Goal: Information Seeking & Learning: Learn about a topic

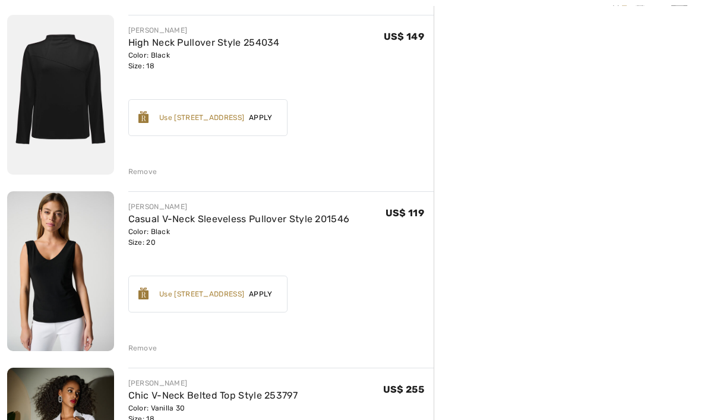
scroll to position [495, 0]
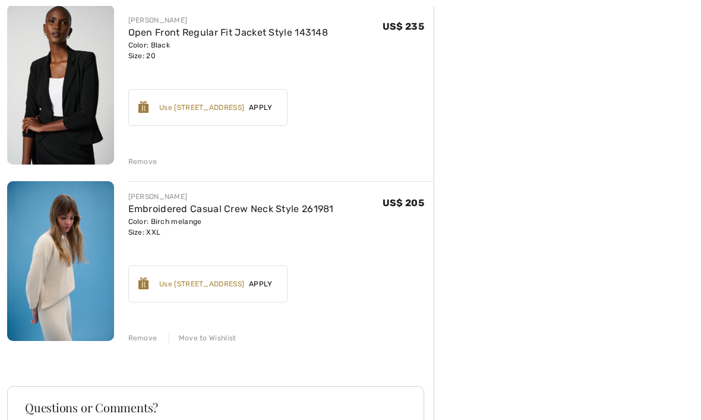
scroll to position [1616, 0]
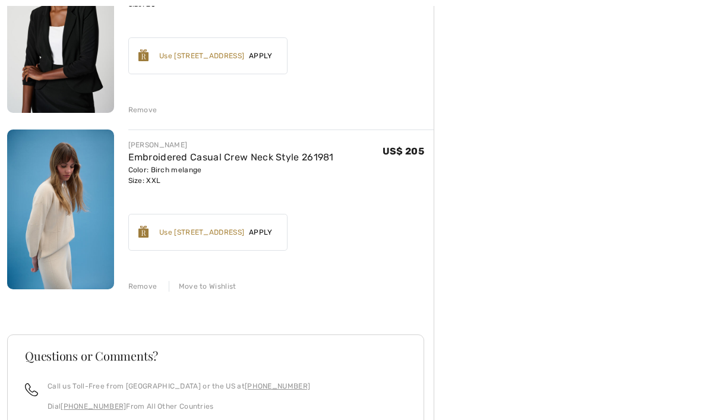
click at [64, 222] on img at bounding box center [60, 210] width 107 height 160
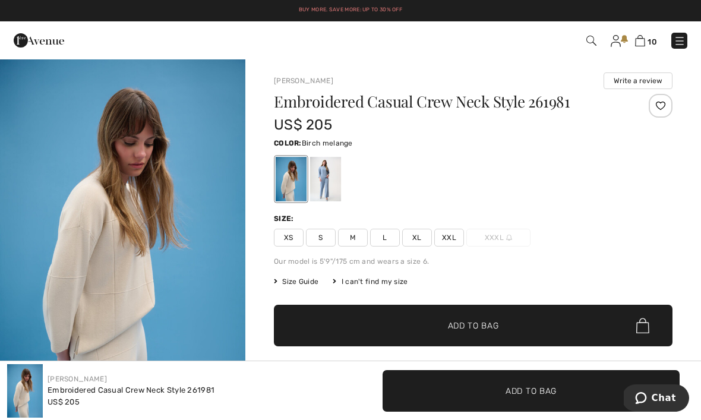
click at [294, 182] on div at bounding box center [291, 179] width 31 height 45
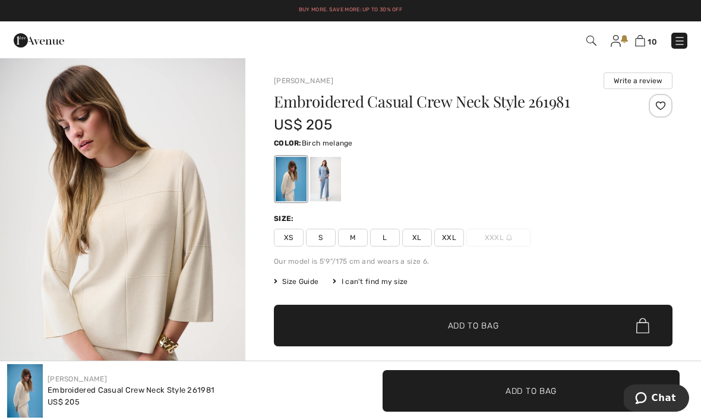
scroll to position [396, 0]
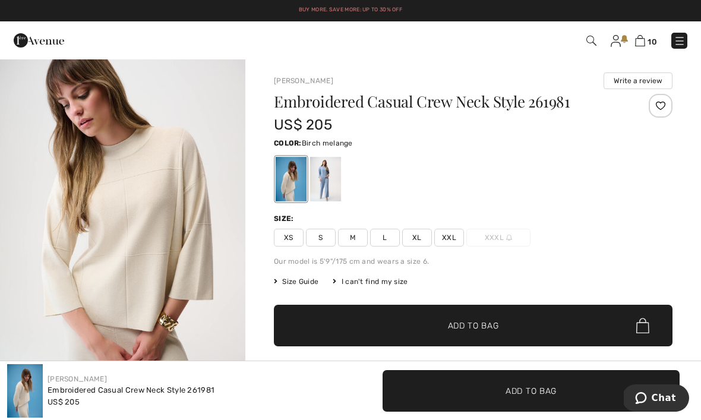
click at [337, 178] on div at bounding box center [325, 179] width 31 height 45
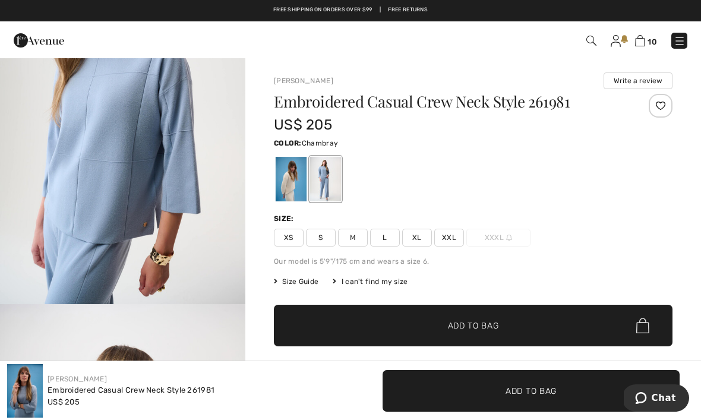
scroll to position [492, 0]
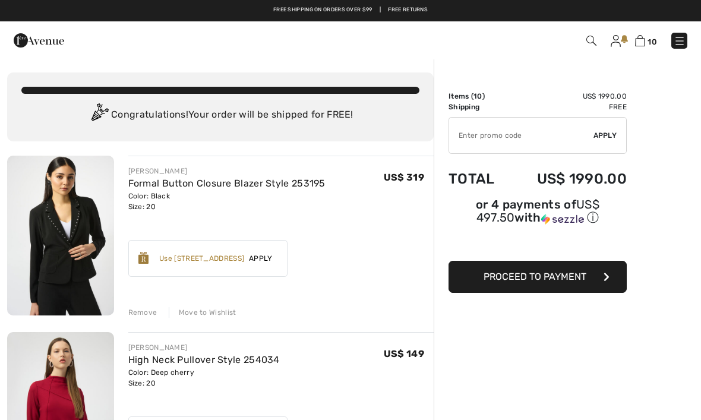
click at [683, 47] on img at bounding box center [680, 41] width 12 height 12
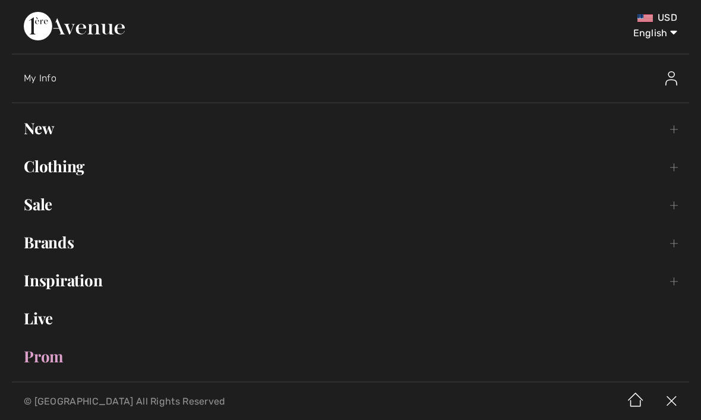
click at [83, 287] on link "Inspiration Toggle submenu" at bounding box center [351, 281] width 678 height 26
click at [65, 341] on link "Lookbook Open submenu" at bounding box center [350, 344] width 653 height 26
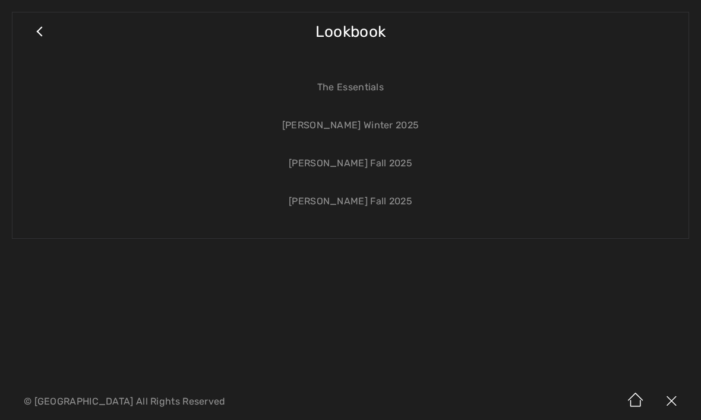
click at [399, 125] on link "[PERSON_NAME] Winter 2025" at bounding box center [350, 125] width 653 height 26
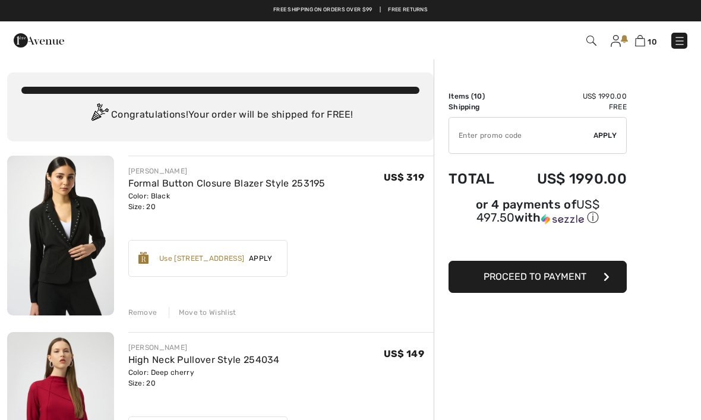
click at [685, 34] on link at bounding box center [680, 41] width 16 height 16
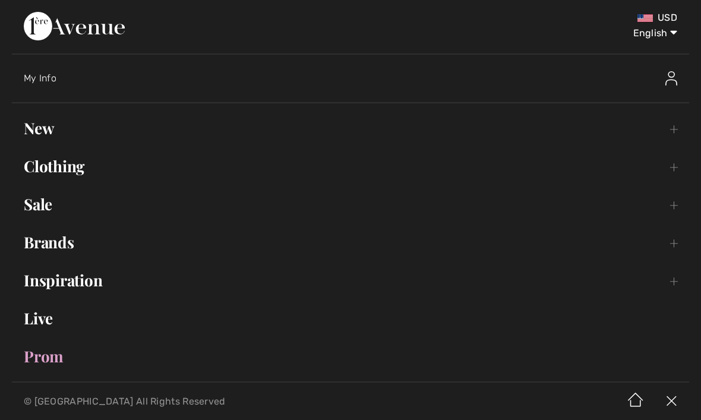
click at [80, 283] on link "Inspiration Toggle submenu" at bounding box center [351, 281] width 678 height 26
click at [70, 339] on link "Lookbook Open submenu" at bounding box center [350, 344] width 653 height 26
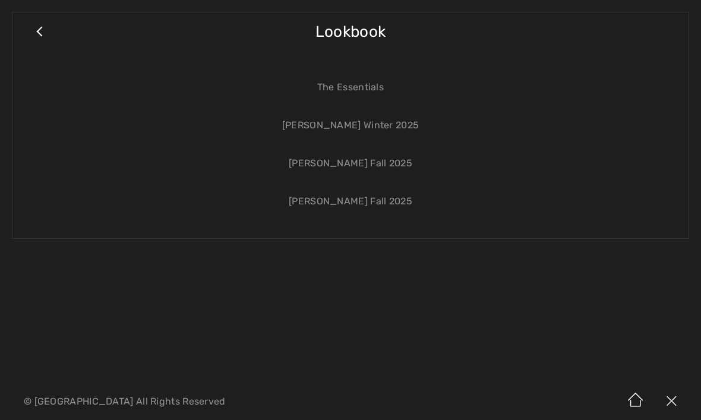
click at [385, 123] on link "[PERSON_NAME] Winter 2025" at bounding box center [350, 125] width 653 height 26
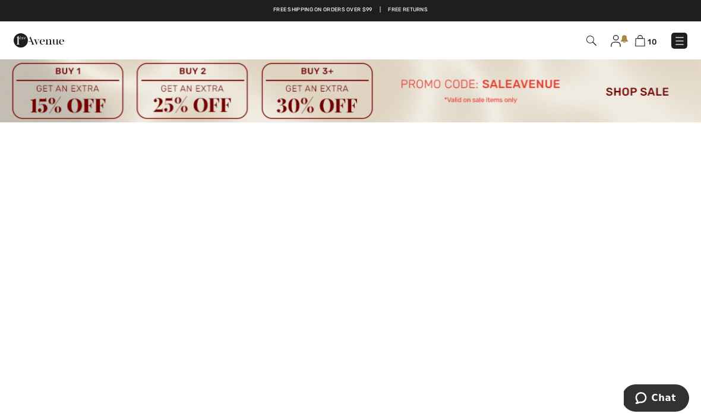
click at [681, 38] on img at bounding box center [680, 41] width 12 height 12
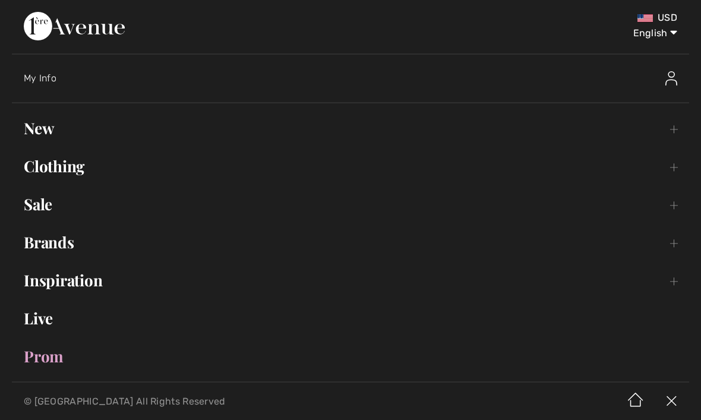
click at [71, 287] on link "Inspiration Toggle submenu" at bounding box center [351, 281] width 678 height 26
click at [68, 342] on link "Lookbook Open submenu" at bounding box center [350, 344] width 653 height 26
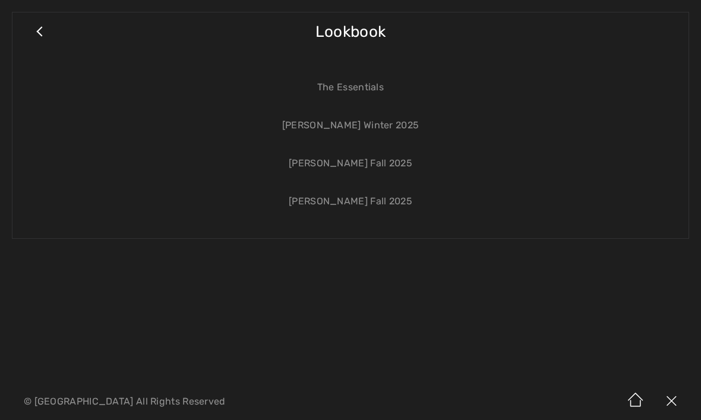
click at [363, 96] on link "The Essentials" at bounding box center [350, 87] width 653 height 26
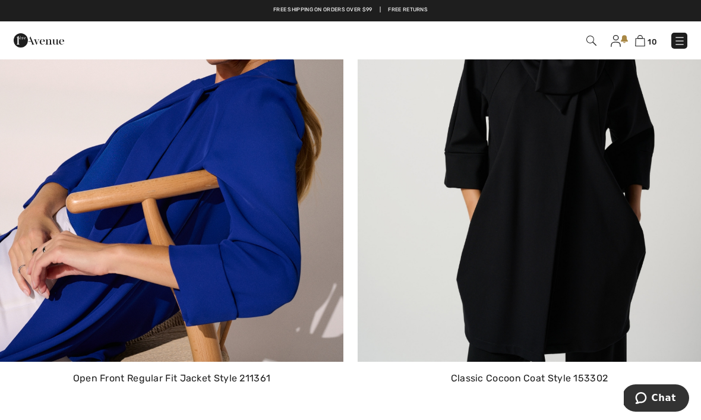
scroll to position [3494, 0]
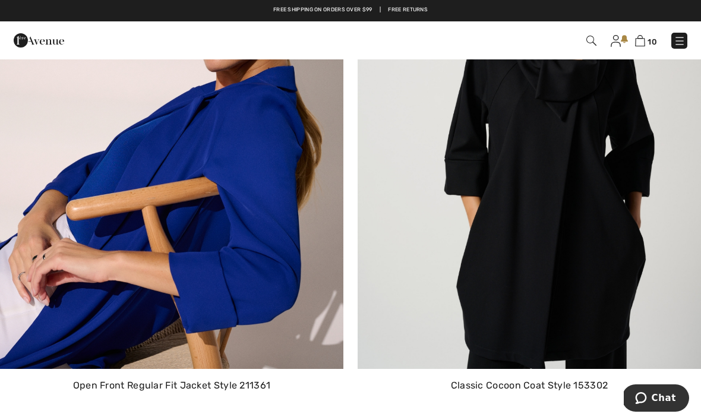
click at [593, 200] on img at bounding box center [530, 145] width 344 height 448
click at [561, 210] on img at bounding box center [530, 145] width 344 height 448
click at [517, 380] on p "Classic Cocoon Coat Style 153302" at bounding box center [529, 386] width 325 height 14
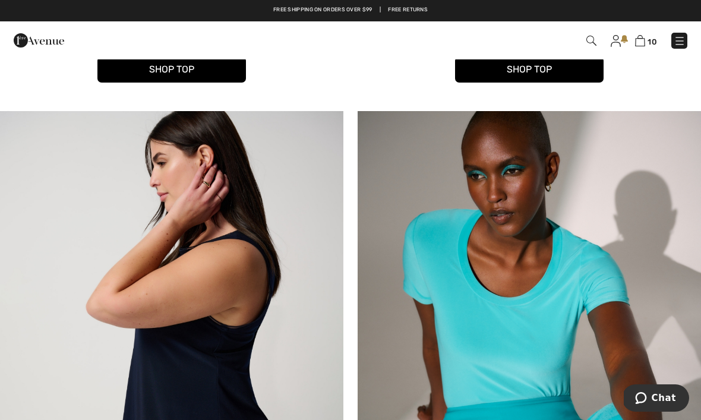
scroll to position [0, 0]
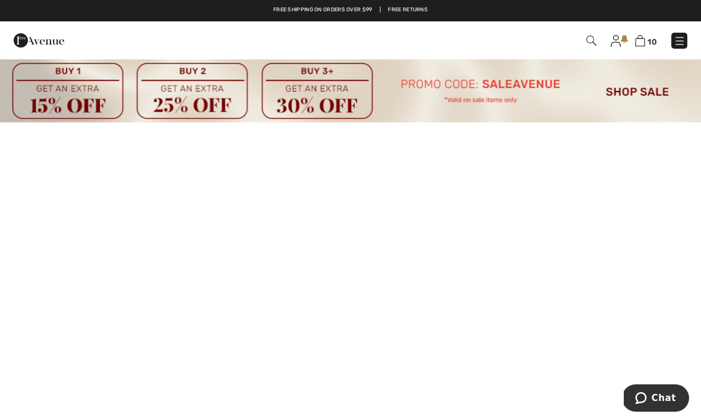
click at [674, 39] on img at bounding box center [680, 41] width 12 height 12
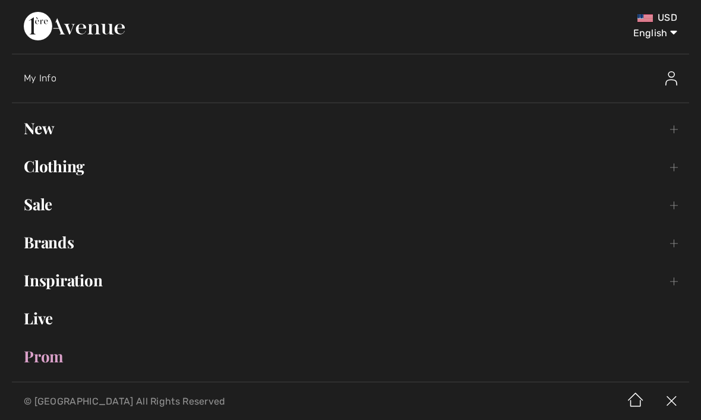
click at [43, 124] on link "New Toggle submenu" at bounding box center [351, 128] width 678 height 26
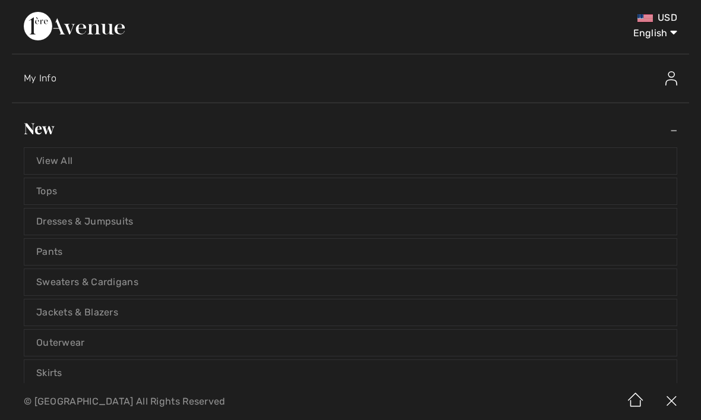
click at [100, 275] on link "Sweaters & Cardigans" at bounding box center [350, 282] width 653 height 26
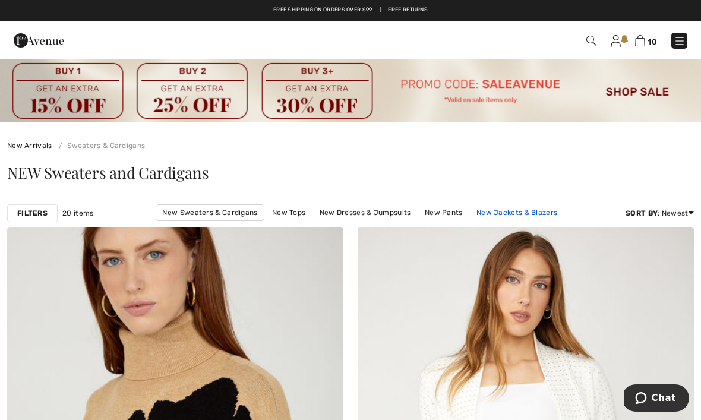
click at [501, 218] on link "New Jackets & Blazers" at bounding box center [517, 212] width 93 height 15
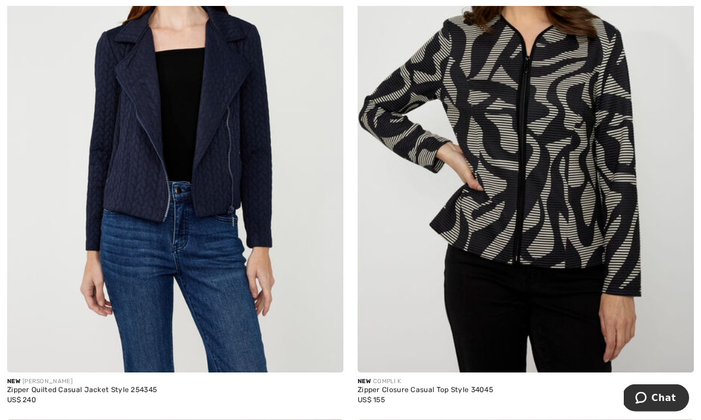
scroll to position [1463, 0]
